Goal: Find specific page/section: Find specific page/section

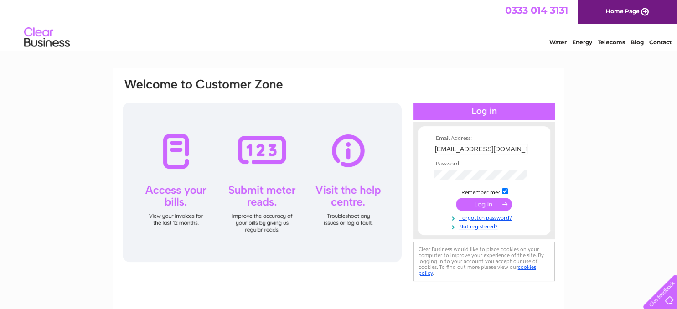
click at [483, 206] on input "submit" at bounding box center [484, 204] width 56 height 13
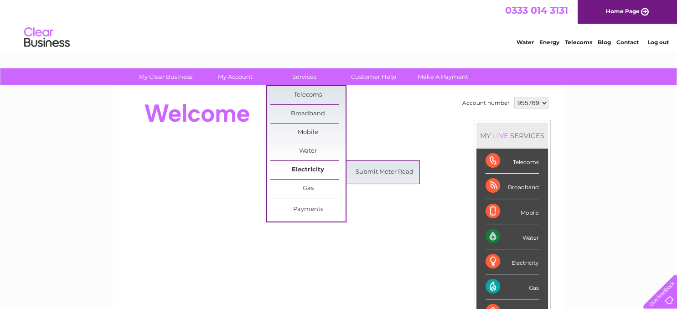
click at [302, 169] on link "Electricity" at bounding box center [307, 170] width 75 height 18
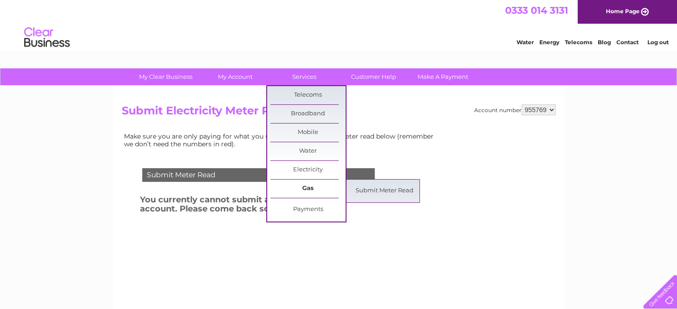
click at [301, 187] on link "Gas" at bounding box center [307, 189] width 75 height 18
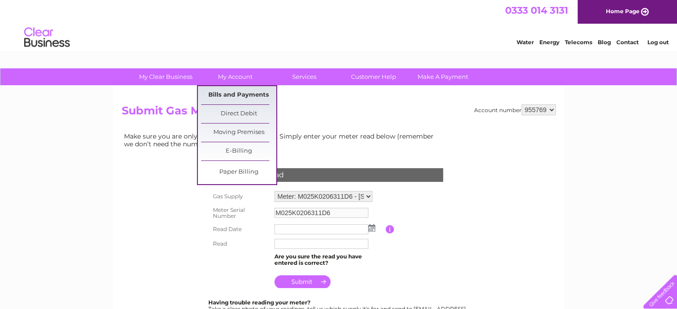
click at [226, 94] on link "Bills and Payments" at bounding box center [238, 95] width 75 height 18
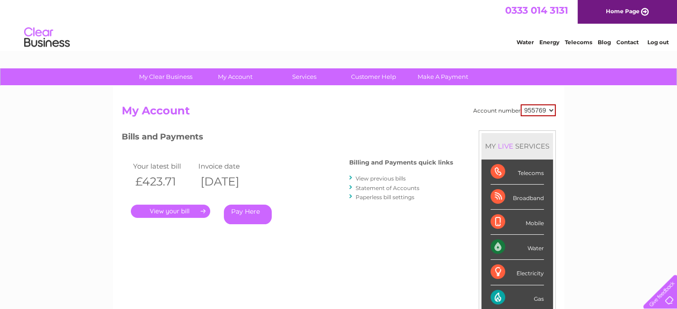
click at [193, 211] on link "." at bounding box center [170, 211] width 79 height 13
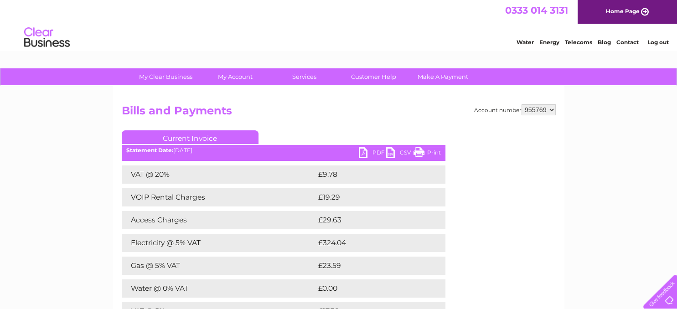
click at [660, 43] on link "Log out" at bounding box center [657, 42] width 21 height 7
